Goal: Task Accomplishment & Management: Manage account settings

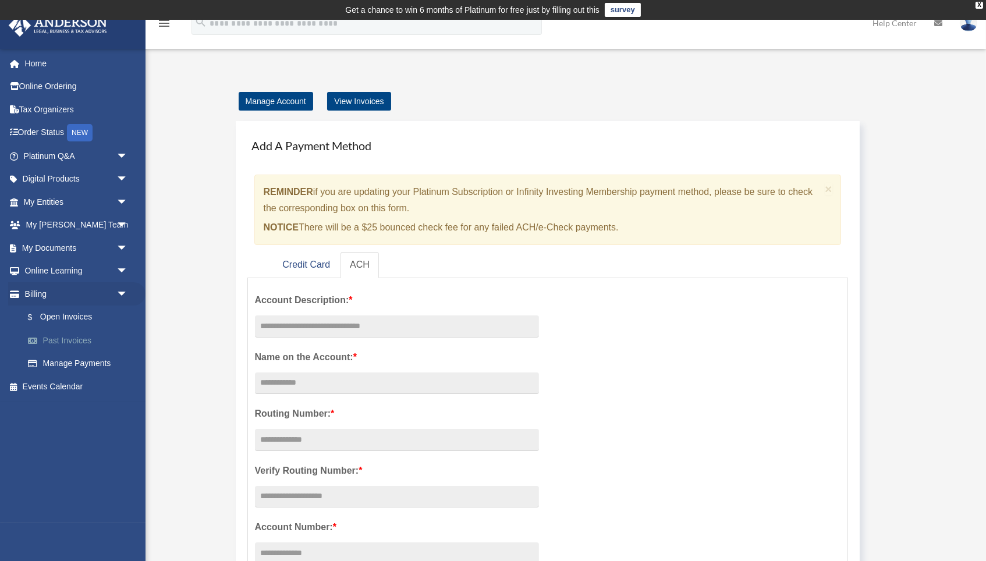
click at [72, 332] on link "Past Invoices" at bounding box center [80, 340] width 129 height 23
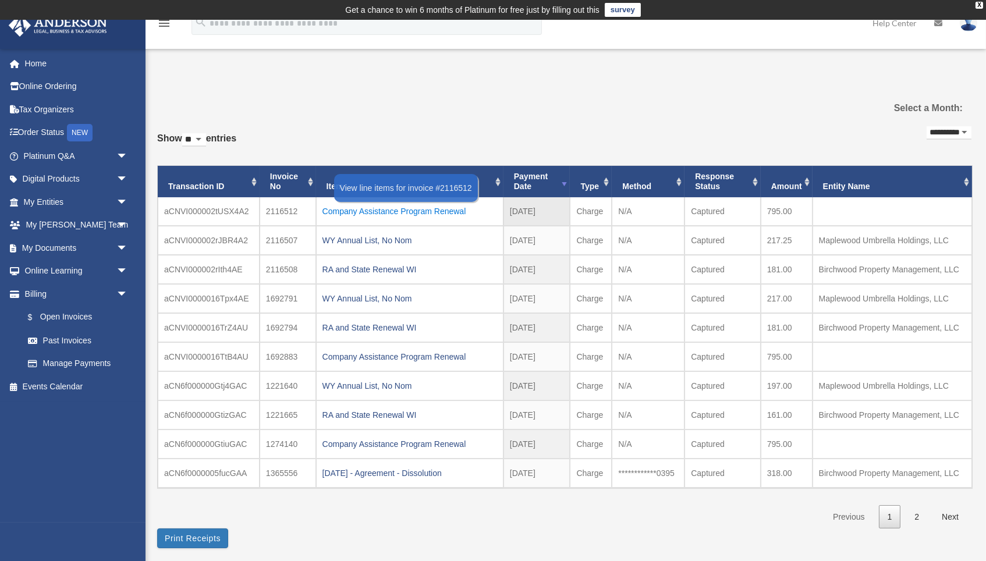
click at [389, 211] on div "Company Assistance Program Renewal" at bounding box center [409, 211] width 175 height 16
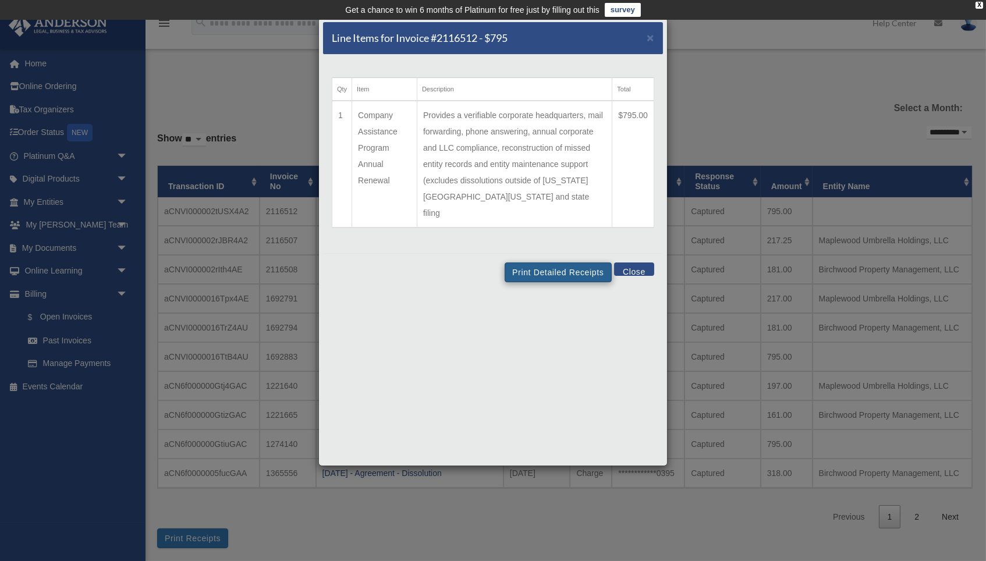
click at [533, 262] on button "Print Detailed Receipts" at bounding box center [557, 272] width 106 height 20
click at [638, 262] on button "Close" at bounding box center [634, 268] width 40 height 13
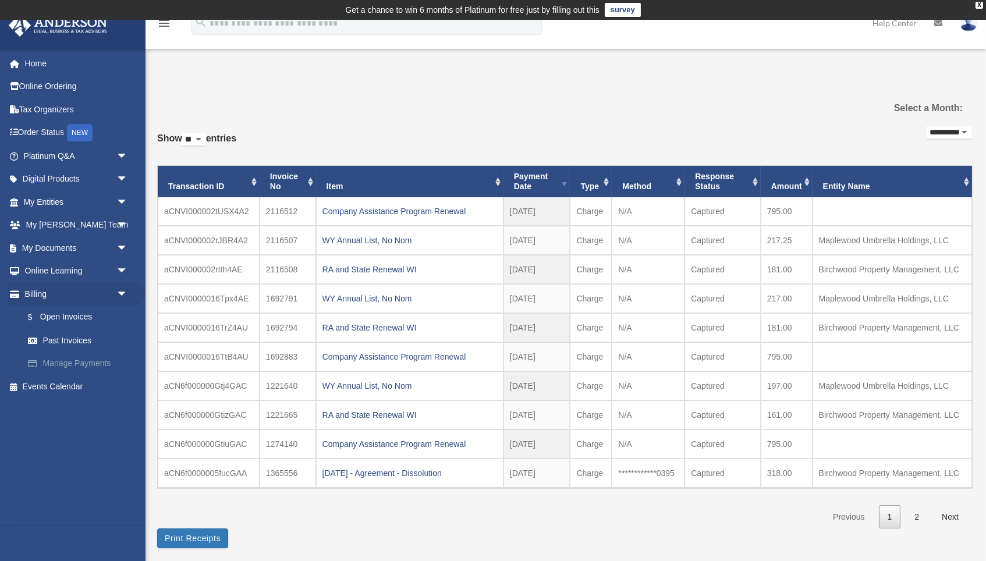
click at [84, 356] on link "Manage Payments" at bounding box center [80, 363] width 129 height 23
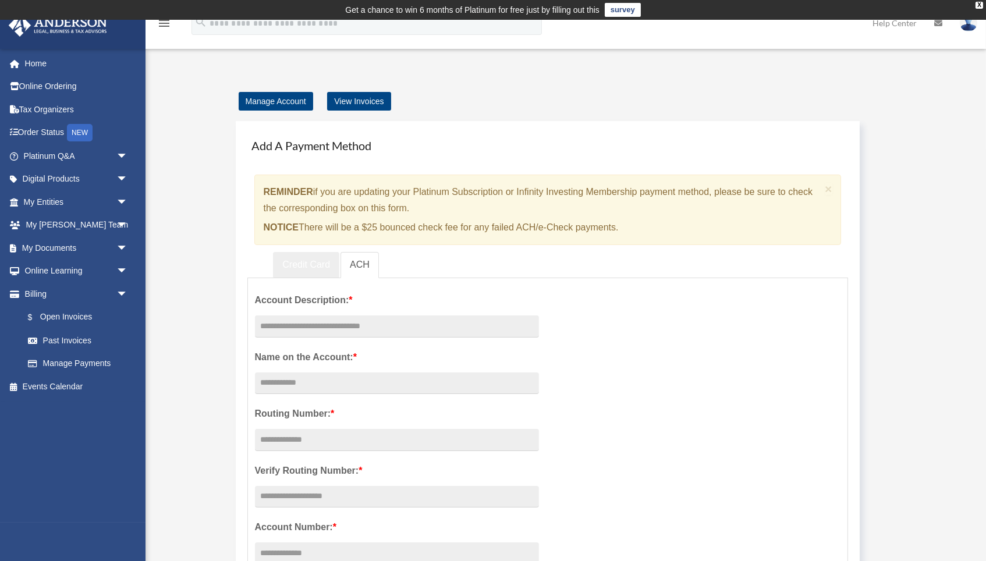
click at [323, 254] on link "Credit Card" at bounding box center [306, 265] width 66 height 26
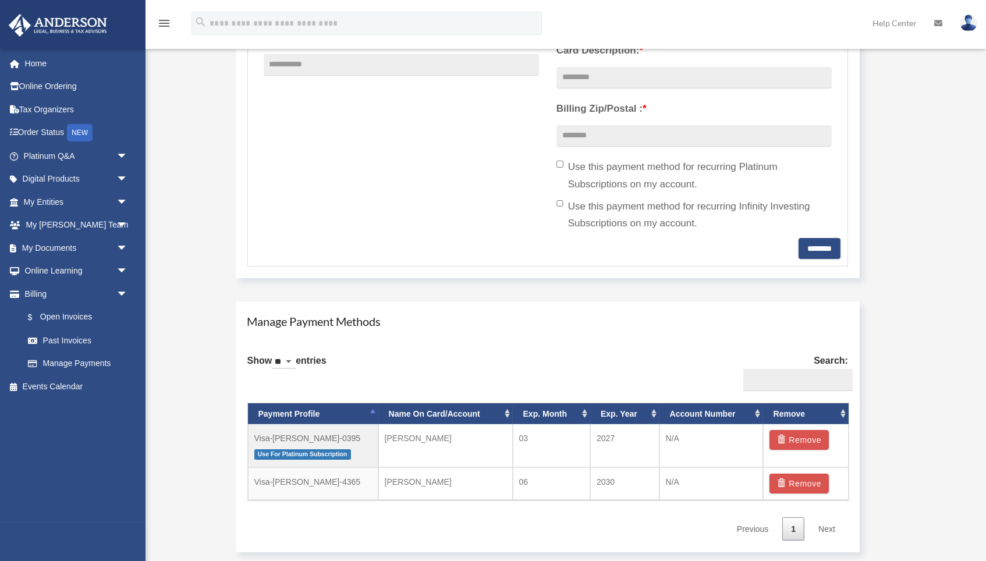
scroll to position [508, 0]
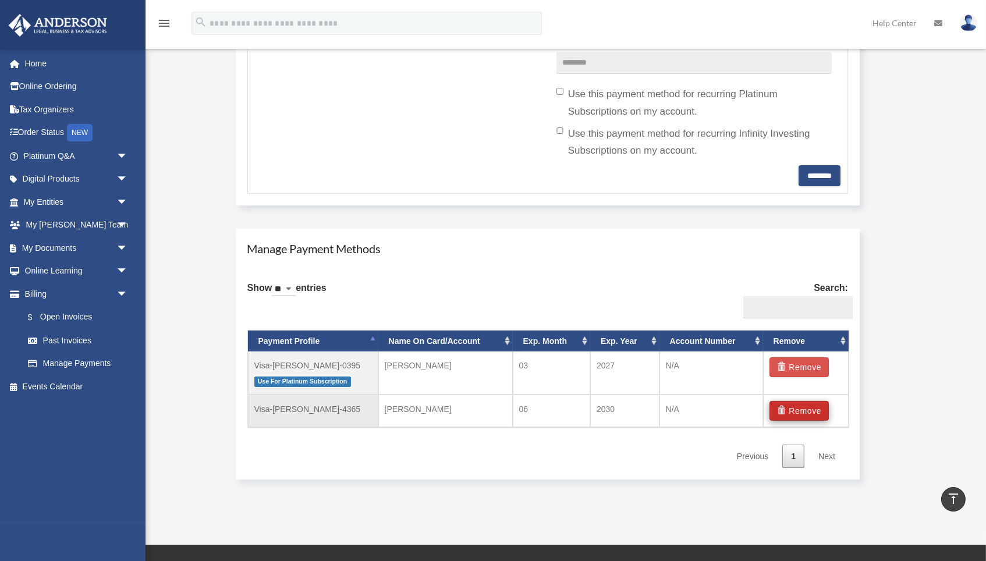
click at [777, 409] on button "Remove" at bounding box center [799, 411] width 60 height 20
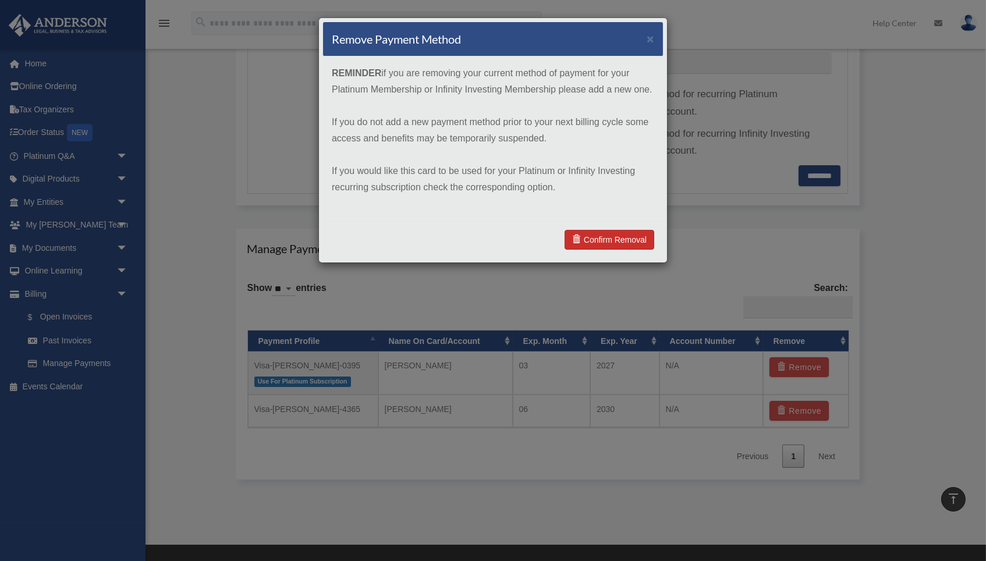
click at [638, 232] on link "Confirm Removal" at bounding box center [609, 240] width 90 height 20
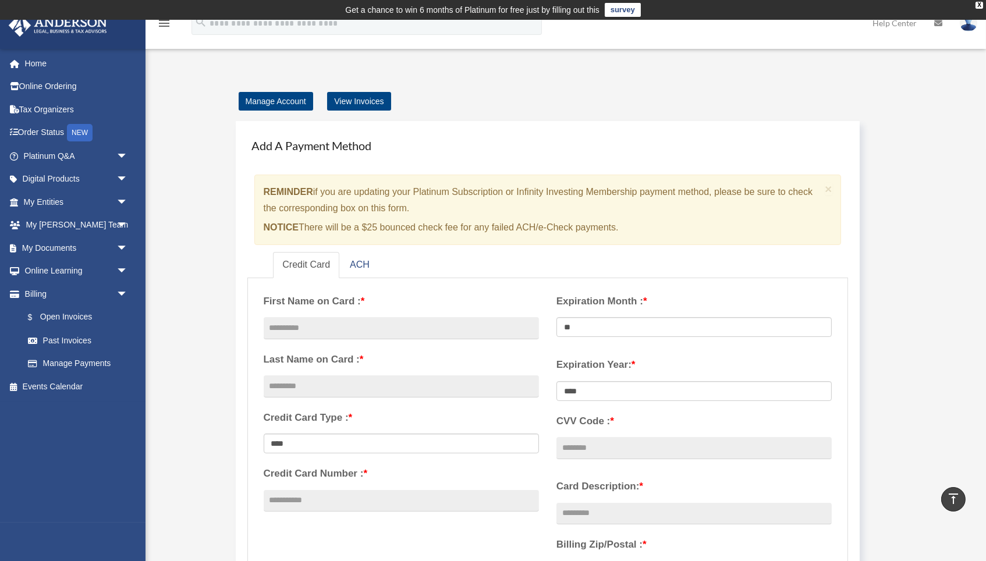
scroll to position [0, 0]
click at [961, 29] on link at bounding box center [968, 22] width 35 height 51
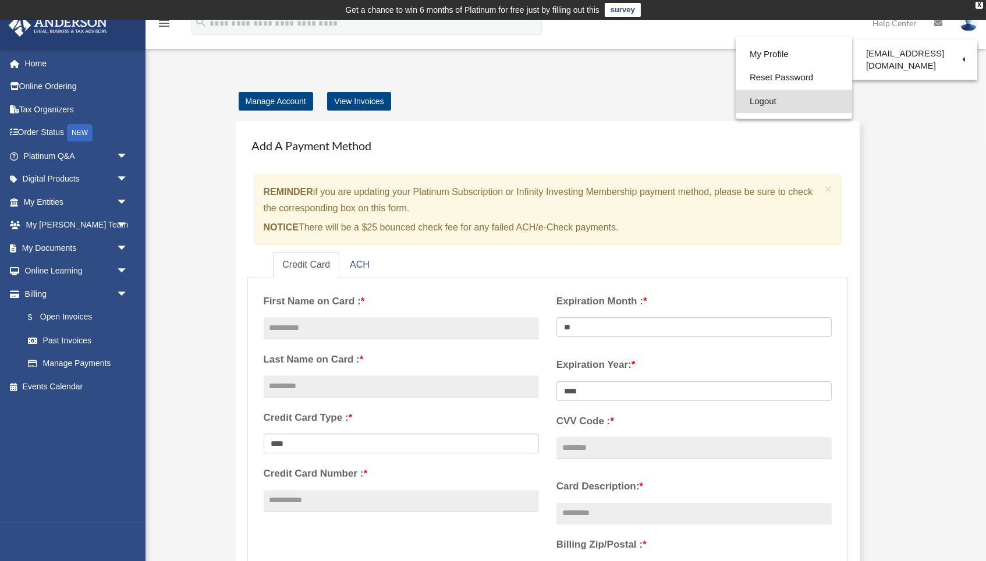
click at [809, 100] on link "Logout" at bounding box center [793, 102] width 116 height 24
